Goal: Information Seeking & Learning: Learn about a topic

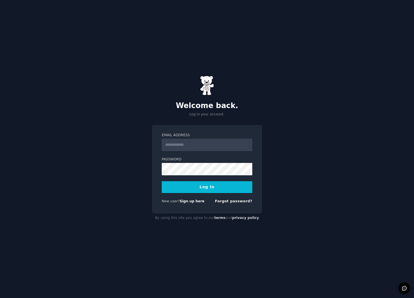
click at [0, 297] on nordpass-portal at bounding box center [0, 298] width 0 height 0
type input "**********"
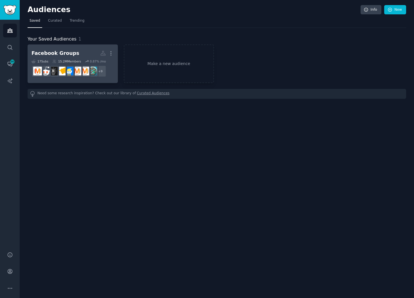
click at [82, 55] on h2 "Facebook Groups More" at bounding box center [72, 53] width 82 height 10
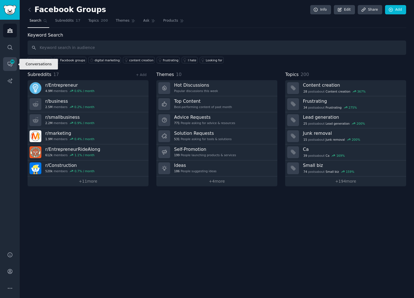
click at [11, 61] on span "98" at bounding box center [12, 62] width 5 height 4
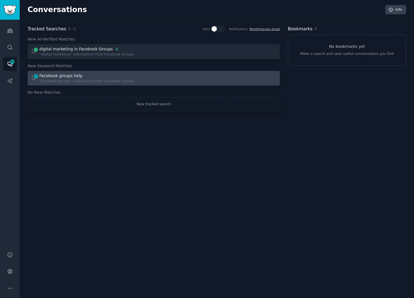
click at [103, 79] on div ""Facebook groups" submissions from Facebook Groups" at bounding box center [86, 81] width 94 height 5
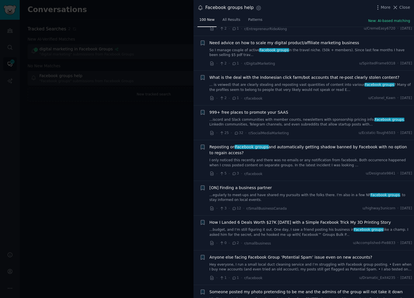
scroll to position [45, 0]
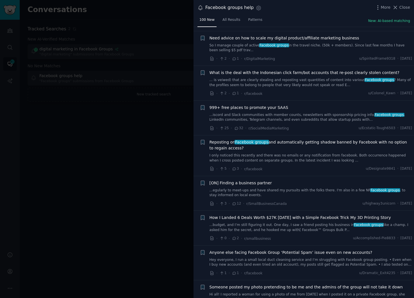
click at [255, 226] on link "...budget, and I’m still figuring it out. One day, I saw a friend posting his b…" at bounding box center [310, 227] width 203 height 10
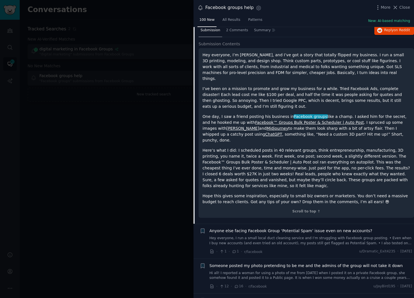
scroll to position [270, 0]
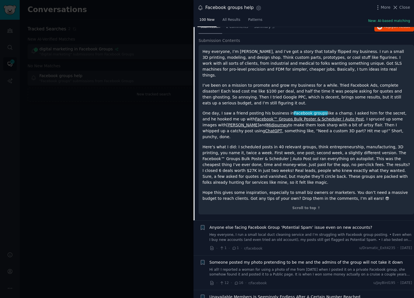
click at [281, 232] on link "Hey everyone, I run a small local duct cleaning service and I’m struggling with…" at bounding box center [310, 237] width 203 height 10
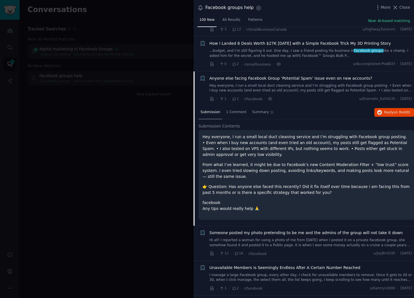
scroll to position [220, 0]
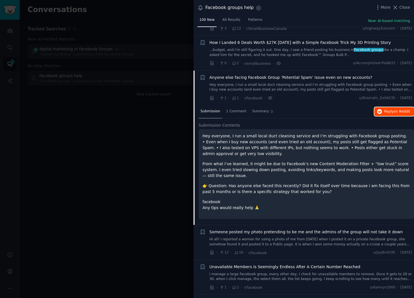
click at [381, 110] on button "Reply on Reddit" at bounding box center [394, 111] width 40 height 9
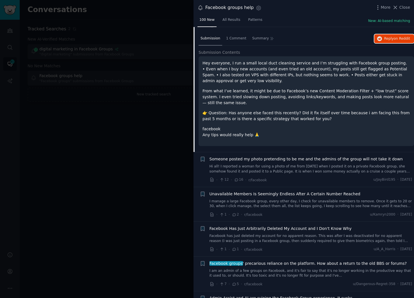
scroll to position [294, 0]
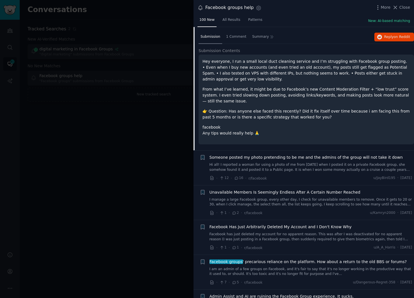
click at [278, 237] on link "Facebook has just deleted my account for no apparent reason. This was after I w…" at bounding box center [310, 237] width 203 height 10
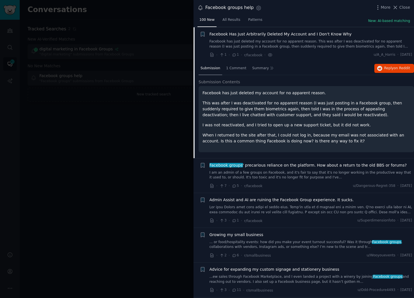
scroll to position [368, 0]
click at [292, 240] on link "... or food/hospitality events: how did you make your event turnout successful?…" at bounding box center [310, 244] width 203 height 10
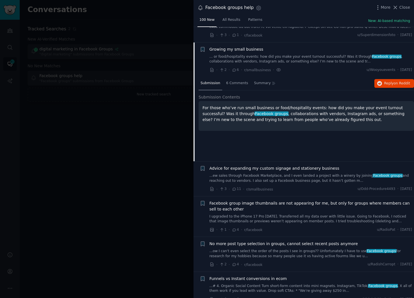
scroll to position [472, 0]
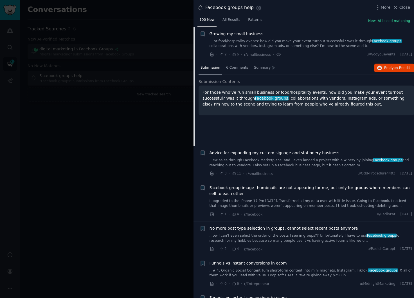
click at [291, 169] on div "Advice for expanding my custom signage and stationery business ...ew sales thro…" at bounding box center [310, 163] width 203 height 27
click at [311, 162] on link "...ew sales through Facebook Marketplace, and I even landed a project with a wi…" at bounding box center [310, 163] width 203 height 10
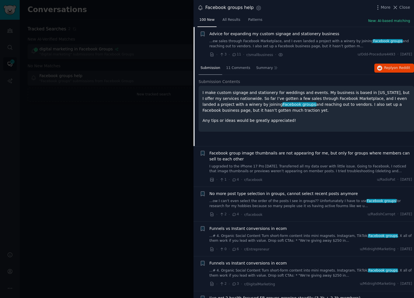
scroll to position [507, 0]
click at [296, 205] on link "...ow I can't even select the order of the posts I see in groups?? Unfortunatel…" at bounding box center [310, 203] width 203 height 10
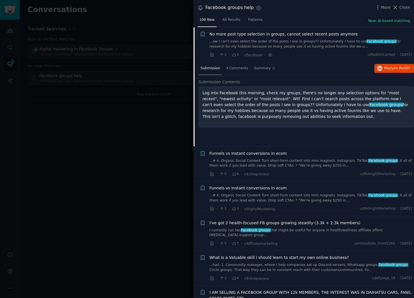
scroll to position [582, 0]
click at [297, 167] on div "Funnels vs Instant conversions in ecom ...# 4. Organic Social Content Turn shor…" at bounding box center [310, 163] width 203 height 27
click at [301, 161] on link "...# 4. Organic Social Content Turn short-form content into mini magnets. Insta…" at bounding box center [310, 163] width 203 height 10
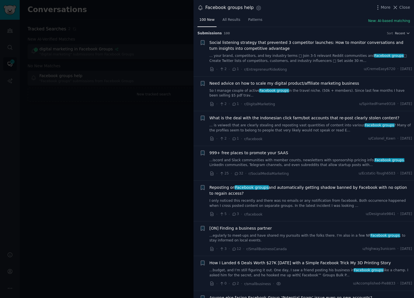
click at [171, 130] on div at bounding box center [207, 149] width 414 height 298
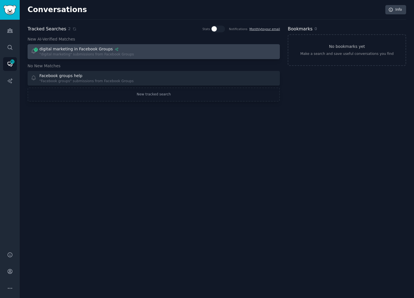
click at [176, 53] on div at bounding box center [217, 51] width 119 height 11
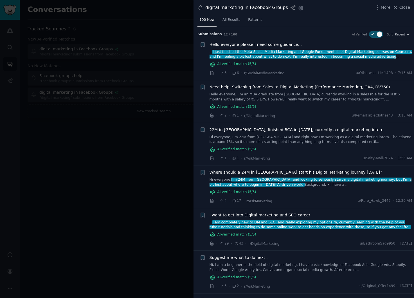
click at [291, 64] on div "AI-verified match ( 5 /5)" at bounding box center [310, 64] width 203 height 6
click at [281, 52] on span "I just finished the Meta Social Media Marketing and Google Fundamentals of Digi…" at bounding box center [310, 59] width 202 height 19
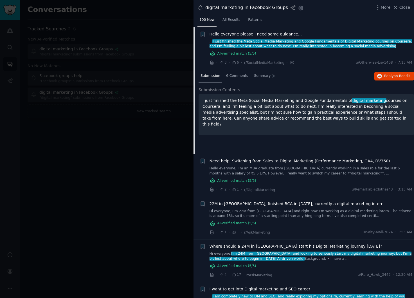
scroll to position [11, 0]
